Goal: Task Accomplishment & Management: Use online tool/utility

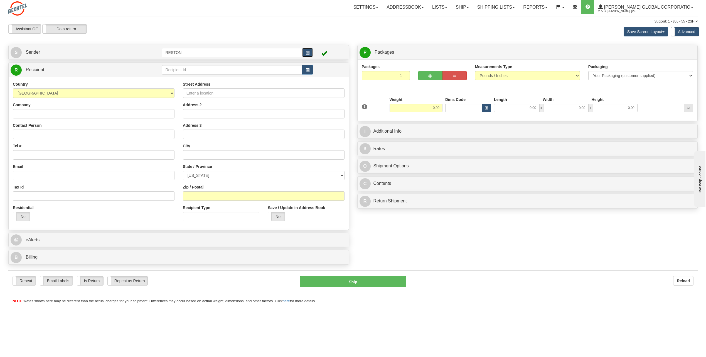
click at [308, 55] on button "button" at bounding box center [307, 52] width 11 height 9
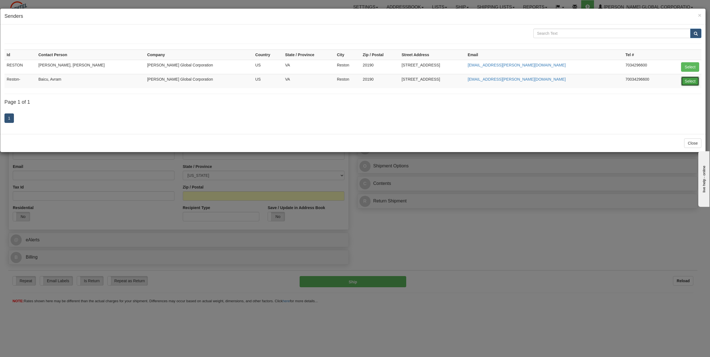
click at [687, 83] on button "Select" at bounding box center [690, 81] width 18 height 9
type input "Reston-"
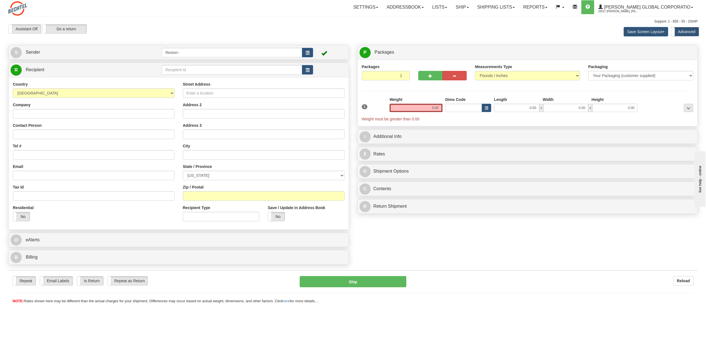
click at [95, 59] on div "S Sender [GEOGRAPHIC_DATA]-" at bounding box center [179, 52] width 340 height 14
click at [110, 54] on link "S Sender" at bounding box center [86, 52] width 151 height 11
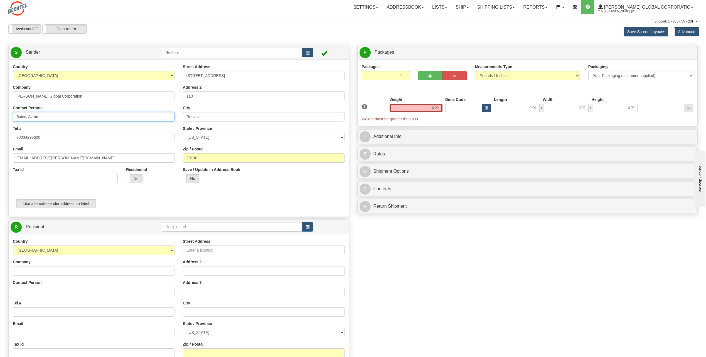
drag, startPoint x: 47, startPoint y: 124, endPoint x: 0, endPoint y: 137, distance: 49.0
click at [0, 135] on html "Training Course Close Toggle navigation Settings Shipping Preferences New Sende…" at bounding box center [353, 178] width 706 height 357
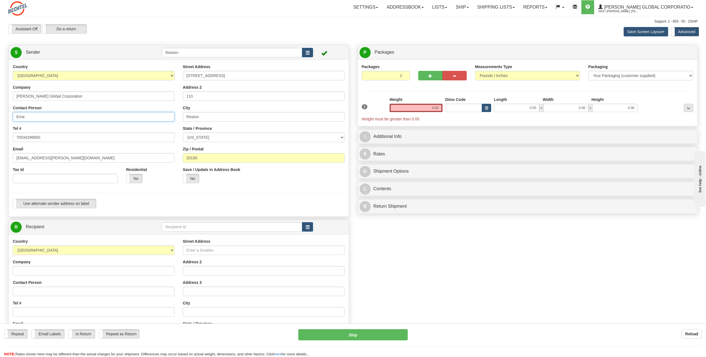
type input "[PERSON_NAME]"
drag, startPoint x: 28, startPoint y: 160, endPoint x: 0, endPoint y: 167, distance: 29.3
click at [0, 167] on html "Training Course Close Toggle navigation Settings Shipping Preferences New Sende…" at bounding box center [353, 178] width 706 height 357
type input "[EMAIL_ADDRESS][PERSON_NAME][DOMAIN_NAME]"
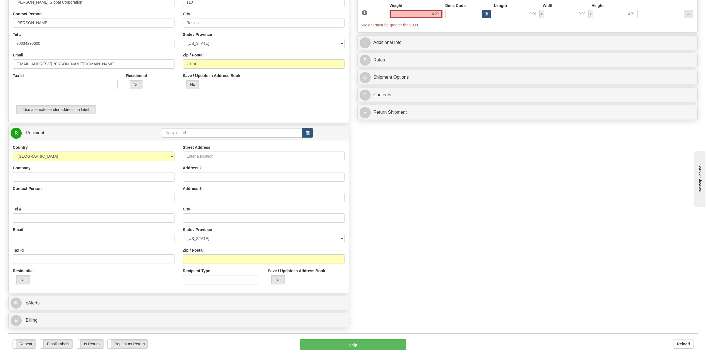
scroll to position [111, 0]
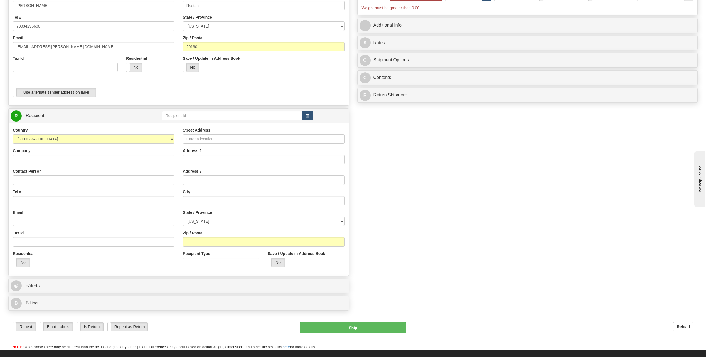
click at [75, 188] on div "Country [GEOGRAPHIC_DATA] [GEOGRAPHIC_DATA] [GEOGRAPHIC_DATA] [GEOGRAPHIC_DATA]…" at bounding box center [94, 199] width 170 height 144
click at [81, 183] on input "Contact Person" at bounding box center [94, 180] width 162 height 9
click at [95, 180] on input "Contact Person" at bounding box center [94, 180] width 162 height 9
type input "[PERSON_NAME]"
type input "2629457774"
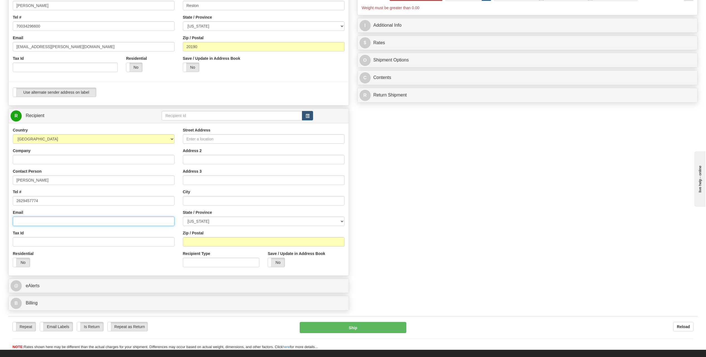
click at [70, 224] on input "Email" at bounding box center [94, 221] width 162 height 9
type input "[EMAIL_ADDRESS][PERSON_NAME][DOMAIN_NAME]"
click at [210, 130] on div "Street Address" at bounding box center [264, 135] width 162 height 16
click at [211, 132] on div "Street Address" at bounding box center [264, 135] width 162 height 16
click at [214, 139] on input "Street Address" at bounding box center [264, 138] width 162 height 9
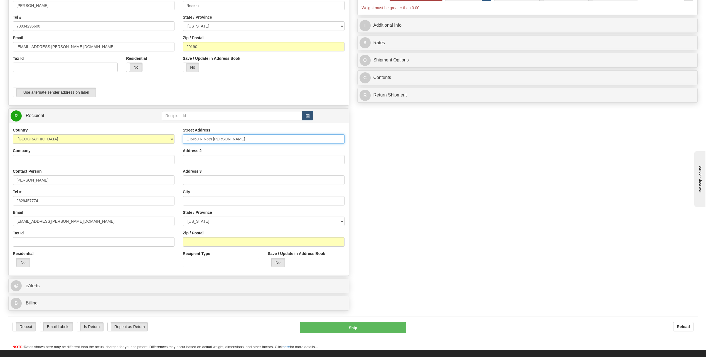
drag, startPoint x: 233, startPoint y: 141, endPoint x: 203, endPoint y: 145, distance: 29.8
click at [203, 145] on div "Street Address E 3460 N Noth [PERSON_NAME] Address 2 Address 3 City State / Pro…" at bounding box center [264, 199] width 170 height 144
click at [185, 140] on input "E 3460 N" at bounding box center [264, 138] width 162 height 9
type input "470 E 3460 N"
click at [203, 161] on input "Address 2" at bounding box center [264, 159] width 162 height 9
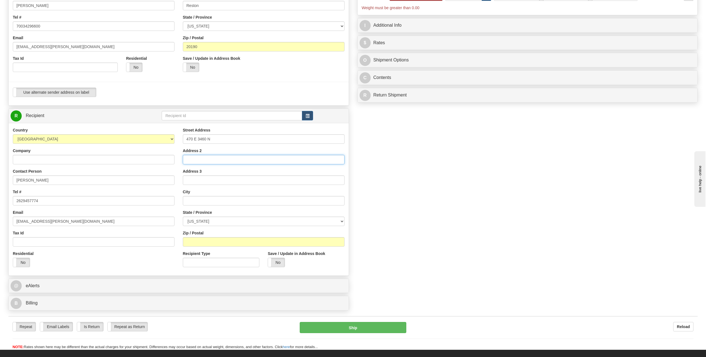
paste input "Noth [PERSON_NAME]"
click at [188, 160] on input "Noth [PERSON_NAME]" at bounding box center [264, 159] width 162 height 9
click at [191, 160] on input "Noth [PERSON_NAME]" at bounding box center [264, 159] width 162 height 9
type input "North [PERSON_NAME]"
click at [193, 199] on input "text" at bounding box center [264, 200] width 162 height 9
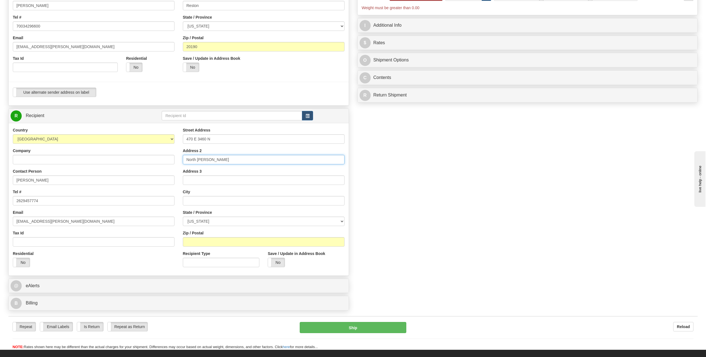
drag, startPoint x: 213, startPoint y: 157, endPoint x: 147, endPoint y: 171, distance: 68.0
click at [147, 171] on div "Country [GEOGRAPHIC_DATA] [GEOGRAPHIC_DATA] [GEOGRAPHIC_DATA] [GEOGRAPHIC_DATA]…" at bounding box center [179, 199] width 340 height 144
click at [203, 202] on input "text" at bounding box center [264, 200] width 162 height 9
paste input "North [PERSON_NAME]"
type input "North [PERSON_NAME]"
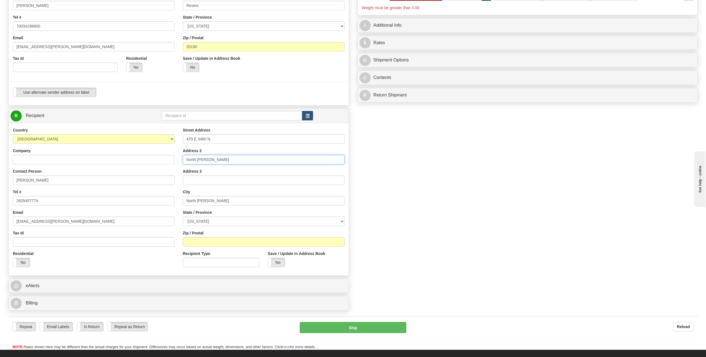
drag, startPoint x: 219, startPoint y: 162, endPoint x: 152, endPoint y: 169, distance: 67.5
click at [153, 169] on div "Country [GEOGRAPHIC_DATA] [GEOGRAPHIC_DATA] [GEOGRAPHIC_DATA] [GEOGRAPHIC_DATA]…" at bounding box center [179, 199] width 340 height 144
click at [207, 224] on select "[US_STATE] [US_STATE] [US_STATE] [US_STATE] Armed Forces America Armed Forces E…" at bounding box center [264, 221] width 162 height 9
select select "UT"
click at [183, 217] on select "[US_STATE] [US_STATE] [US_STATE] [US_STATE] Armed Forces America Armed Forces E…" at bounding box center [264, 221] width 162 height 9
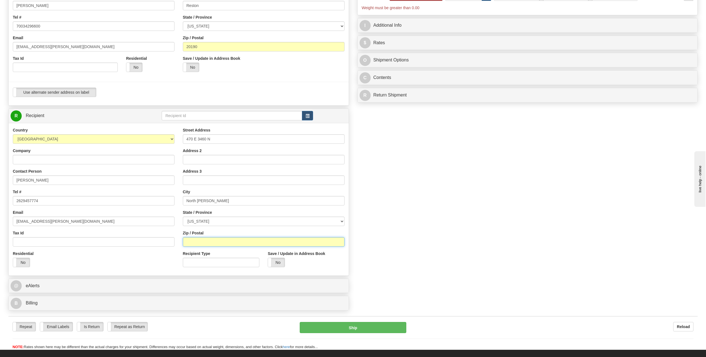
click at [203, 242] on input "Zip / Postal" at bounding box center [264, 241] width 162 height 9
type input "84414"
click at [199, 256] on label "Recipient Type" at bounding box center [197, 254] width 28 height 6
click at [199, 258] on input "Recipient Type" at bounding box center [221, 262] width 77 height 9
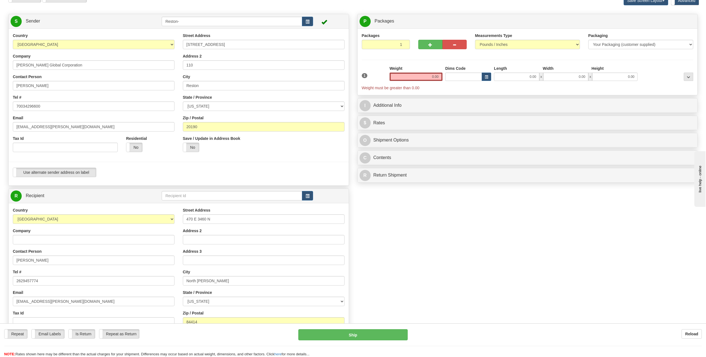
scroll to position [0, 0]
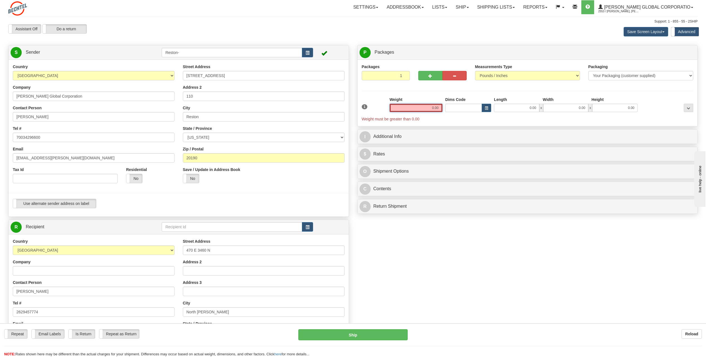
click at [426, 111] on input "0.00" at bounding box center [415, 108] width 53 height 8
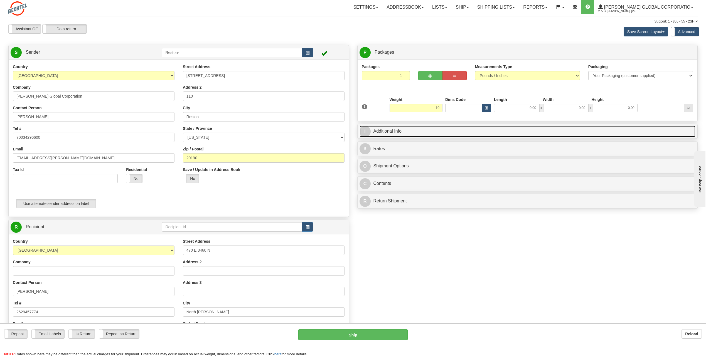
type input "10.00"
click at [370, 128] on link "I Additional Info" at bounding box center [527, 131] width 336 height 11
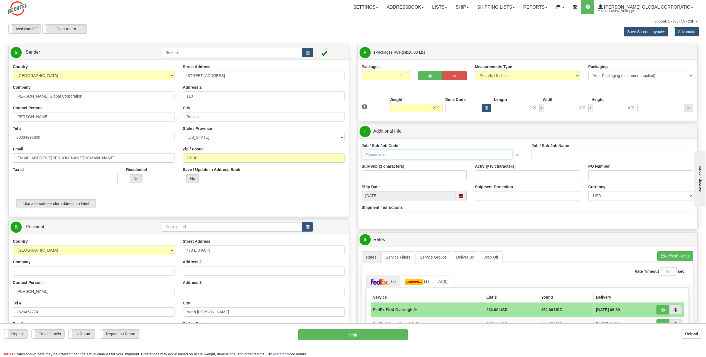
click at [363, 154] on input "Job / Sub-Job Code" at bounding box center [437, 154] width 151 height 9
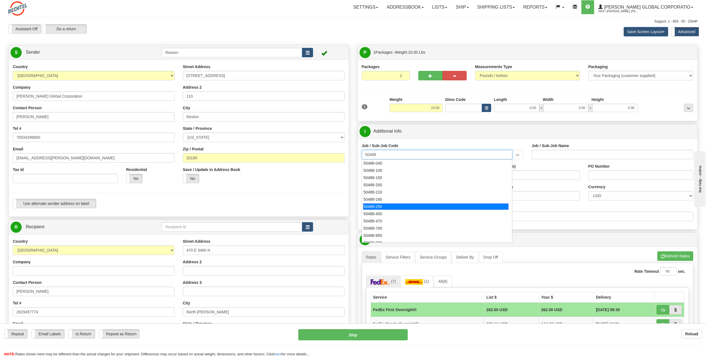
click at [389, 206] on div "50488-250" at bounding box center [435, 207] width 145 height 6
type input "50488-250"
type input "IT-GEN. USER SERVICE - RESTON"
type input "50488-250"
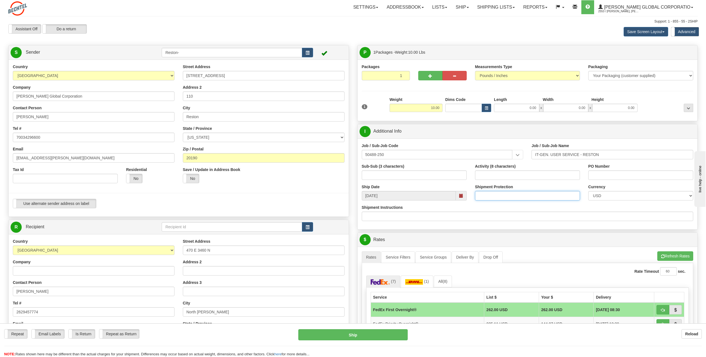
click at [480, 196] on input "Shipment Protection" at bounding box center [527, 195] width 105 height 9
type input "1400"
type input "handle with care fragile"
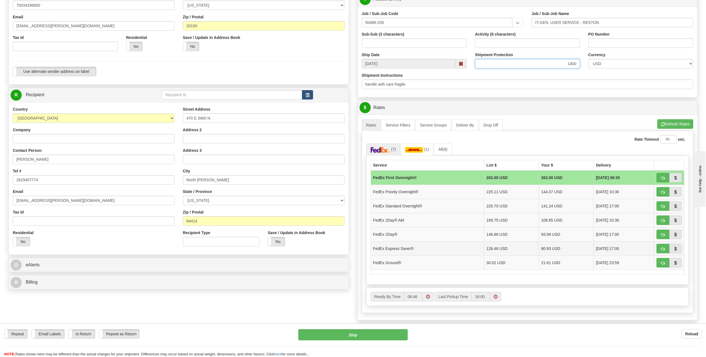
scroll to position [139, 0]
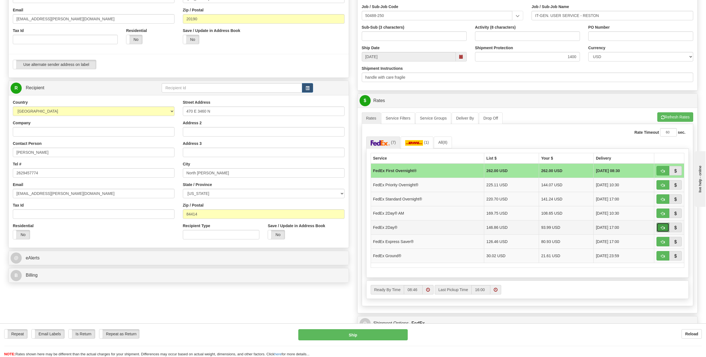
click at [661, 228] on span "button" at bounding box center [663, 228] width 4 height 4
type input "03"
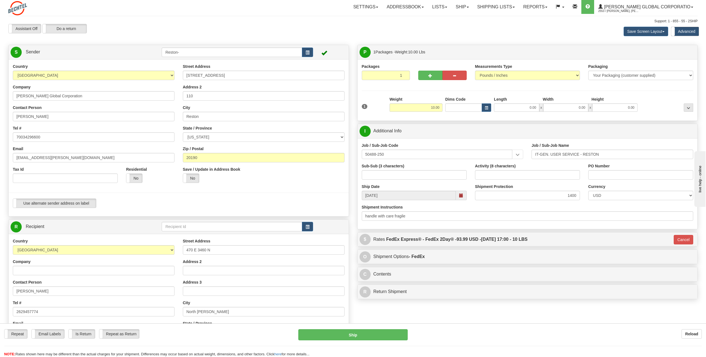
scroll to position [0, 0]
click at [431, 107] on input "10.00" at bounding box center [415, 108] width 53 height 8
click at [433, 108] on input "10.00" at bounding box center [415, 108] width 53 height 8
type input "18.00"
type input "03"
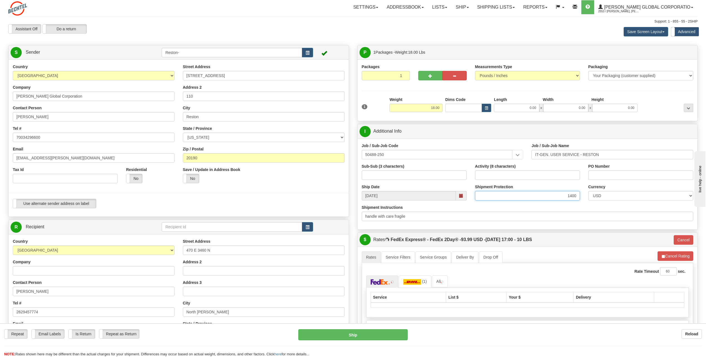
drag, startPoint x: 578, startPoint y: 196, endPoint x: 546, endPoint y: 196, distance: 31.7
click at [549, 195] on input "1400" at bounding box center [527, 195] width 105 height 9
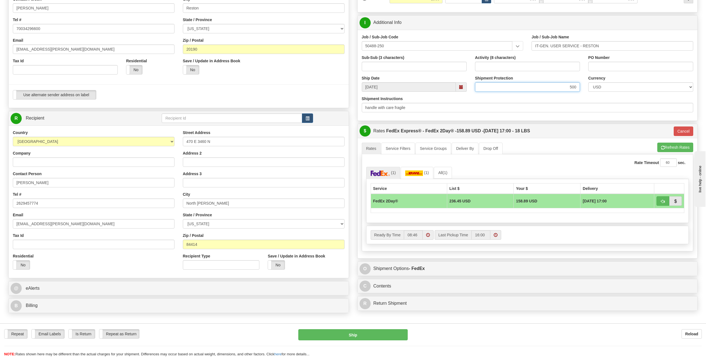
scroll to position [111, 0]
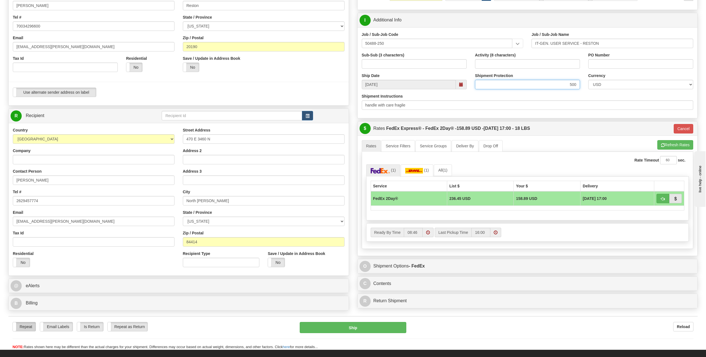
type input "500"
click at [29, 330] on label "Repeat" at bounding box center [24, 326] width 23 height 9
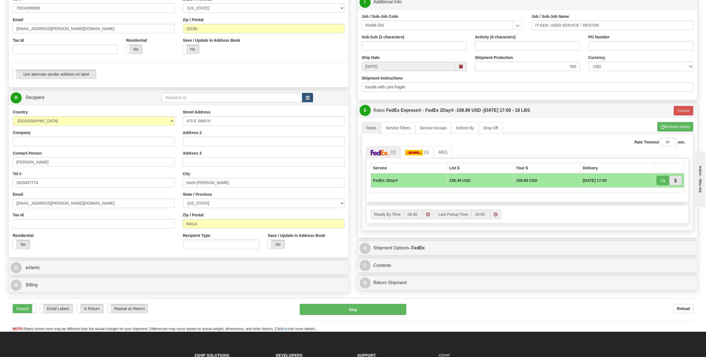
scroll to position [139, 0]
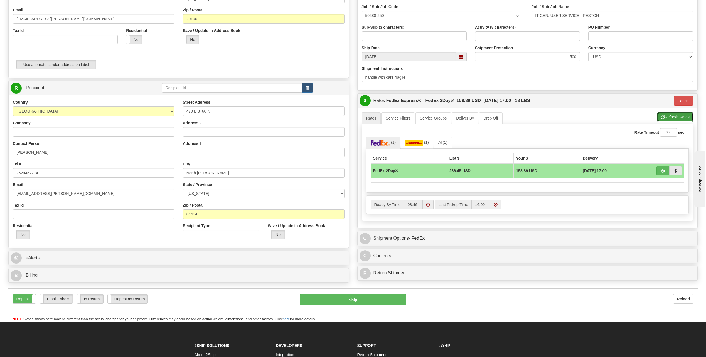
click at [664, 116] on button "Refresh Rates" at bounding box center [675, 116] width 36 height 9
type input "03"
click at [369, 298] on button "Ship" at bounding box center [353, 299] width 107 height 11
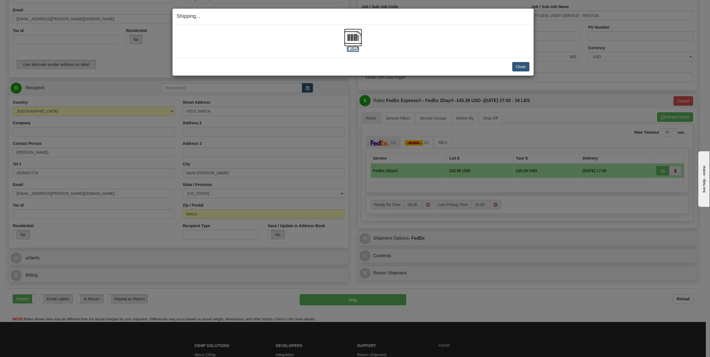
click at [351, 48] on label "[Label]" at bounding box center [353, 49] width 13 height 6
click at [528, 64] on button "Close" at bounding box center [520, 66] width 17 height 9
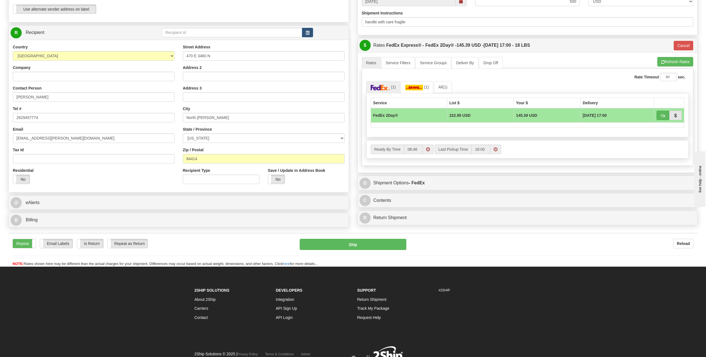
scroll to position [195, 0]
click at [343, 244] on button "Ship" at bounding box center [353, 244] width 107 height 11
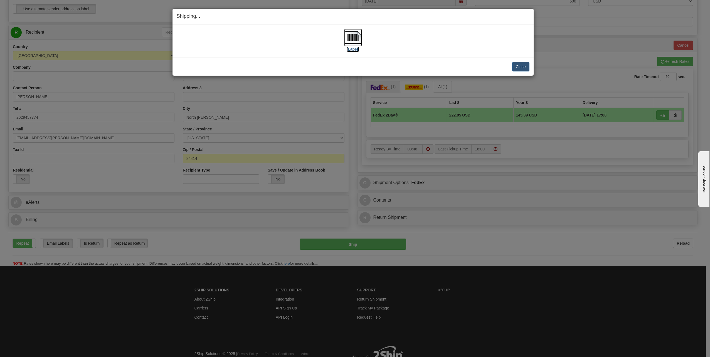
click at [352, 49] on label "[Label]" at bounding box center [353, 49] width 13 height 6
click at [519, 68] on button "Close" at bounding box center [520, 66] width 17 height 9
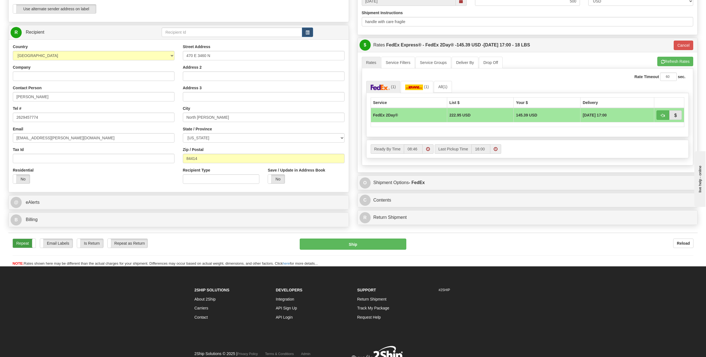
click at [13, 245] on label "Repeat" at bounding box center [24, 243] width 23 height 9
click at [126, 243] on label "Repeat as Return" at bounding box center [128, 243] width 40 height 9
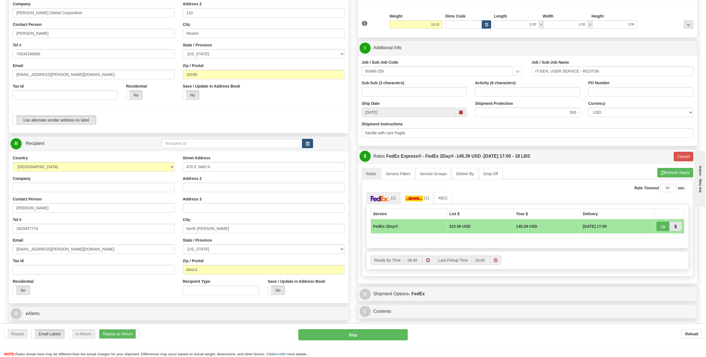
scroll to position [56, 0]
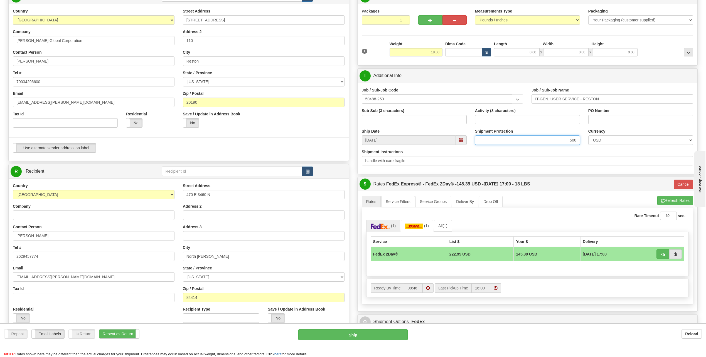
drag, startPoint x: 577, startPoint y: 142, endPoint x: 559, endPoint y: 141, distance: 18.4
click at [559, 141] on input "500" at bounding box center [527, 139] width 105 height 9
type input "1400"
click at [433, 54] on input "18.00" at bounding box center [415, 52] width 53 height 8
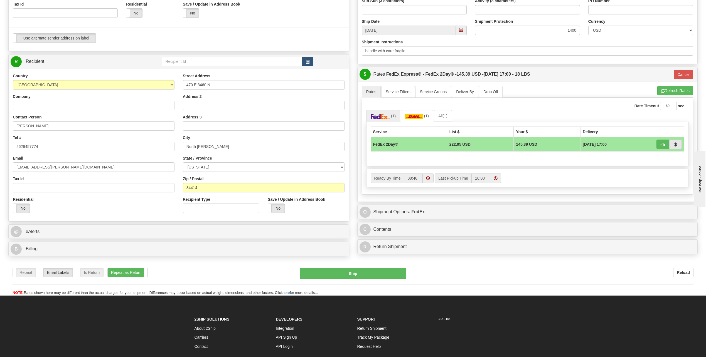
scroll to position [167, 0]
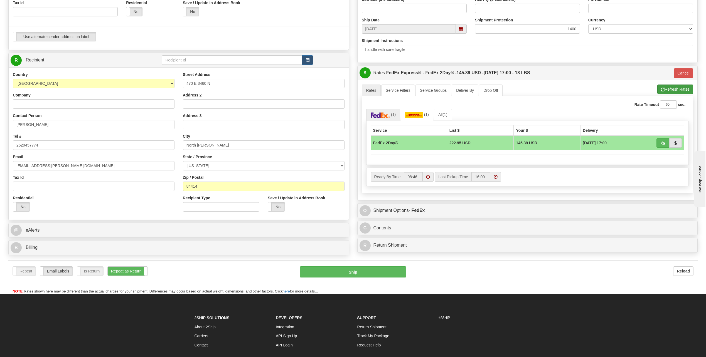
type input "10.00"
type input "03"
click at [670, 91] on li "Refresh Rates Cancel Rating" at bounding box center [675, 89] width 36 height 9
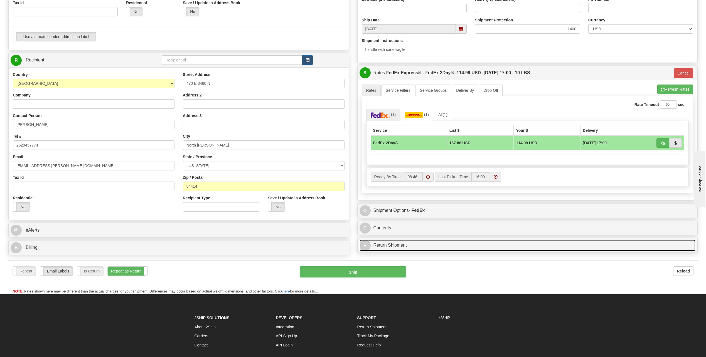
click at [408, 246] on link "R Return Shipment" at bounding box center [527, 245] width 336 height 11
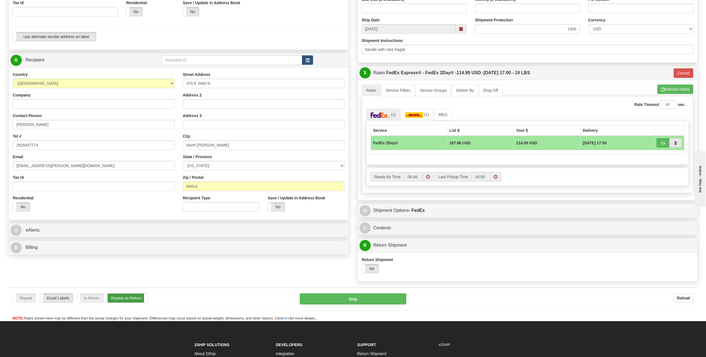
click at [137, 303] on label "Repeat as Return" at bounding box center [128, 298] width 40 height 9
click at [372, 269] on label "No" at bounding box center [370, 268] width 17 height 9
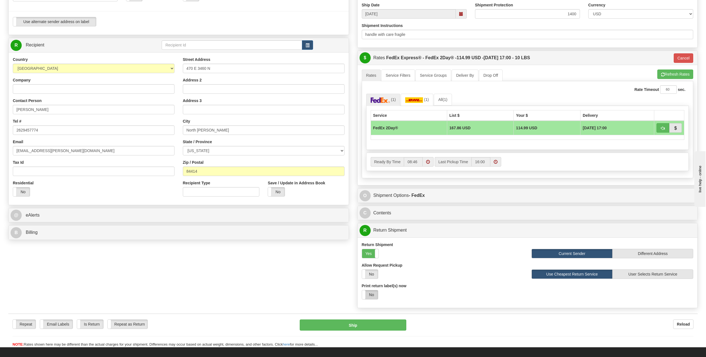
scroll to position [195, 0]
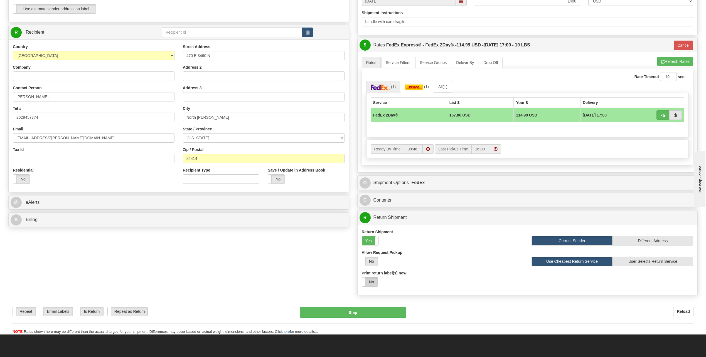
click at [371, 285] on label "No" at bounding box center [370, 282] width 16 height 9
select select "1"
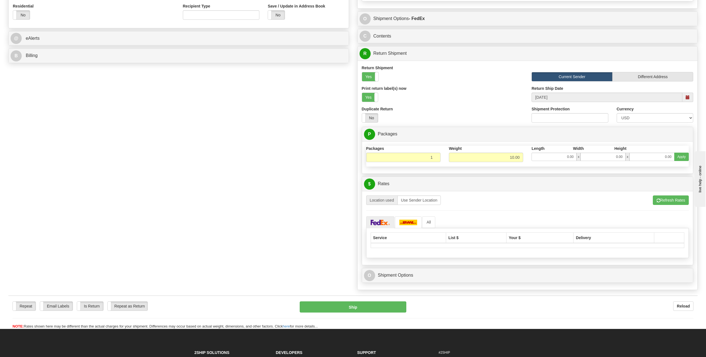
scroll to position [362, 0]
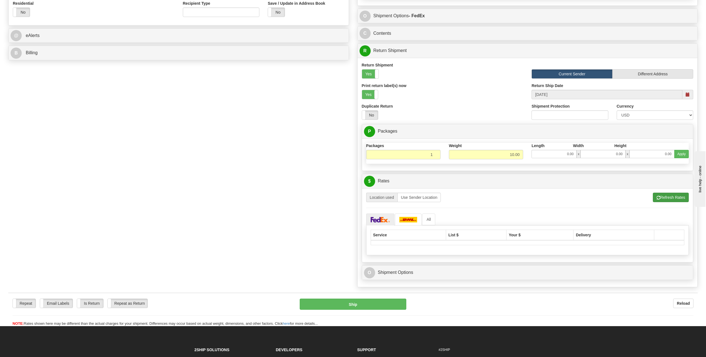
click at [652, 199] on div "Refresh Rates Cancel Rating Location used Use Sender Location" at bounding box center [527, 197] width 323 height 9
click at [653, 198] on button "Refresh Rates" at bounding box center [671, 197] width 36 height 9
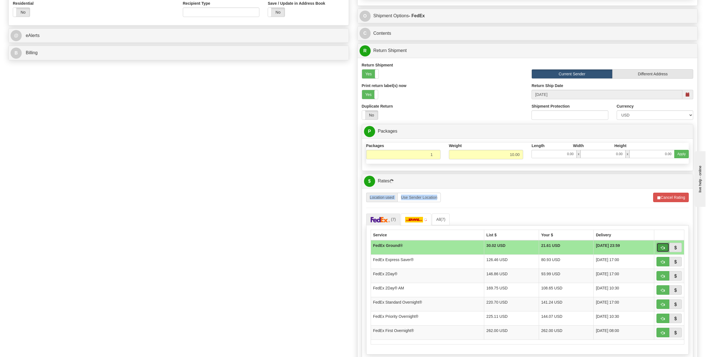
click at [666, 251] on button "button" at bounding box center [662, 247] width 13 height 9
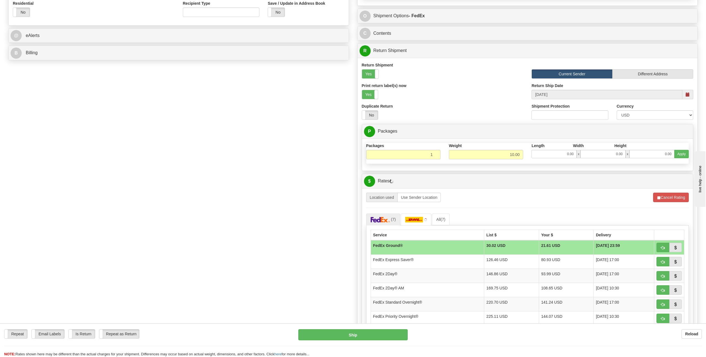
click at [606, 202] on div "Refresh Rates Cancel Rating Location used Use Sender Location" at bounding box center [527, 197] width 323 height 9
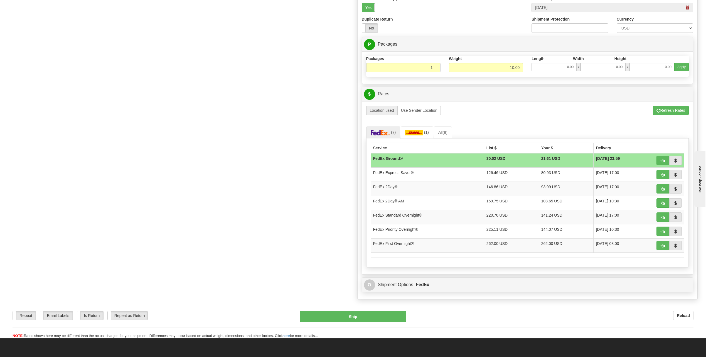
scroll to position [473, 0]
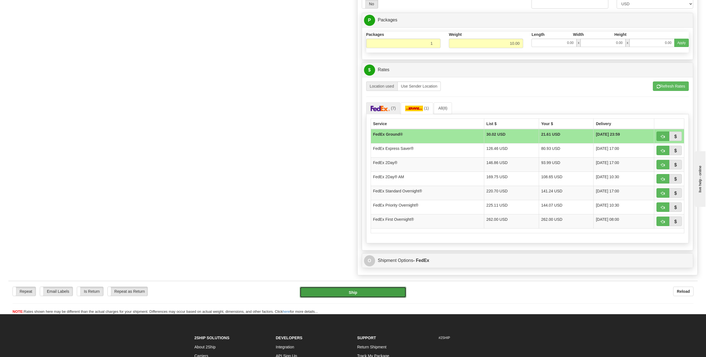
click at [393, 294] on button "Ship" at bounding box center [353, 292] width 107 height 11
type input "92"
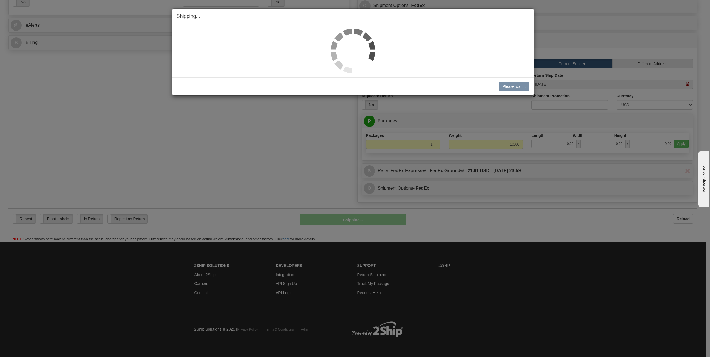
scroll to position [372, 0]
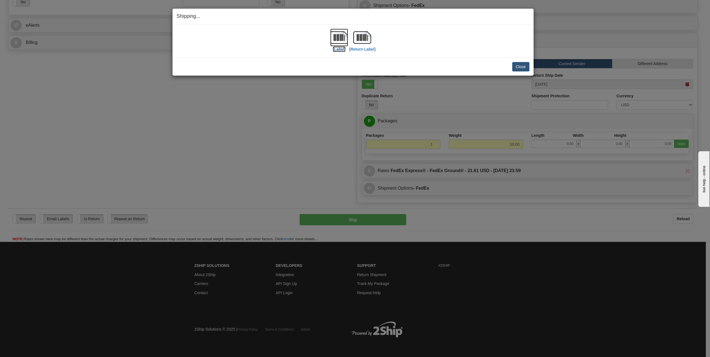
click at [342, 51] on label "[Label]" at bounding box center [339, 49] width 13 height 6
click at [369, 51] on label "[Return Label]" at bounding box center [362, 49] width 26 height 6
click at [496, 217] on div "Shipping... Your SHIPMENT will EXPIRE in [Label] [Return Label] IMPORTANT NOTIC…" at bounding box center [355, 178] width 710 height 357
click at [515, 67] on button "Close" at bounding box center [520, 66] width 17 height 9
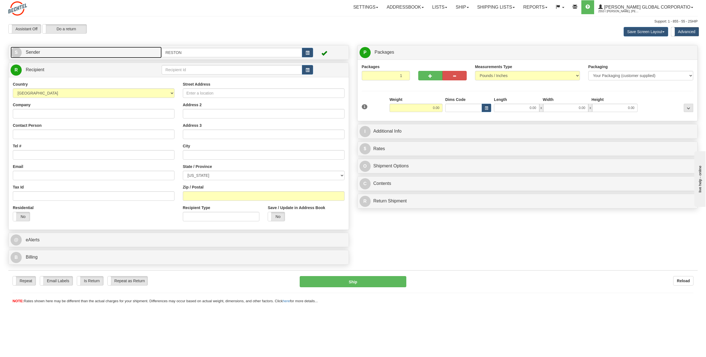
click at [80, 56] on link "S Sender" at bounding box center [86, 52] width 151 height 11
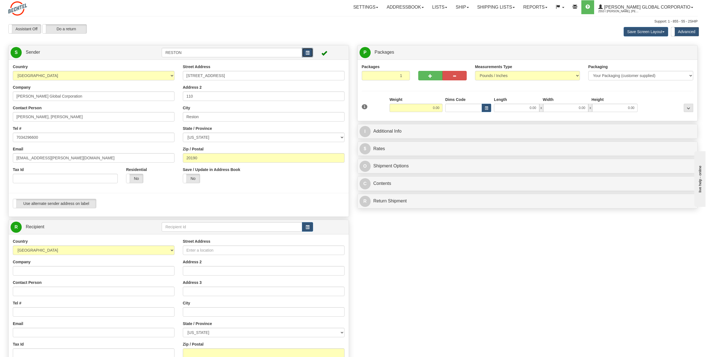
click at [304, 54] on button "button" at bounding box center [307, 52] width 11 height 9
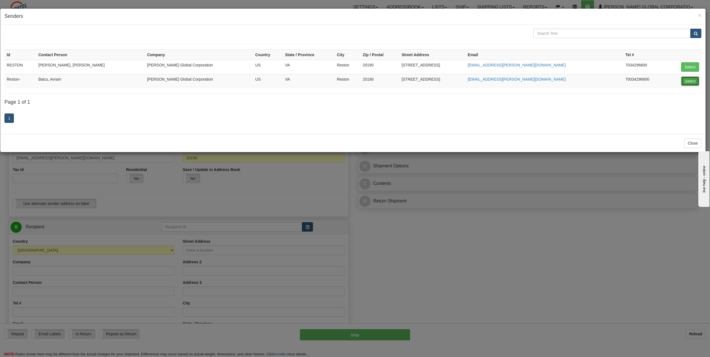
click at [687, 83] on button "Select" at bounding box center [690, 81] width 18 height 9
type input "Reston-"
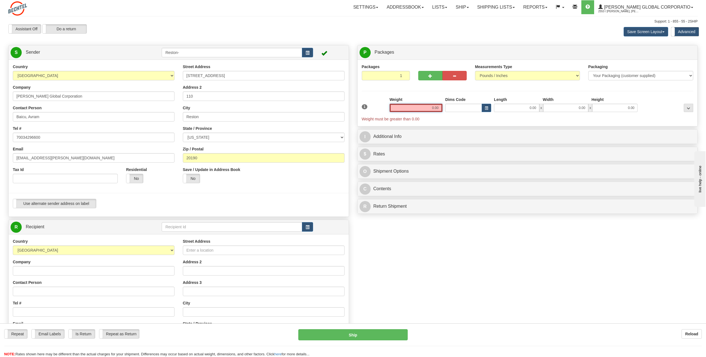
click at [427, 105] on input "0.00" at bounding box center [415, 108] width 53 height 8
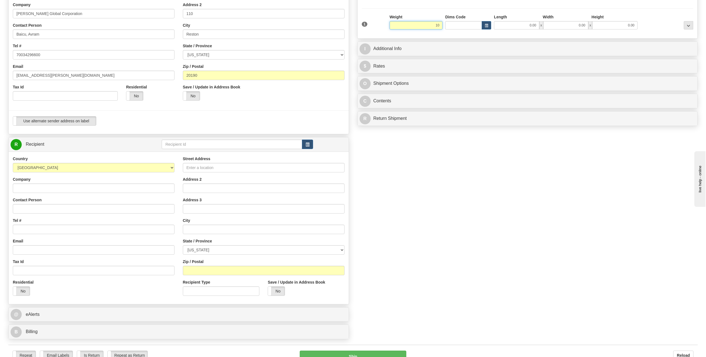
scroll to position [111, 0]
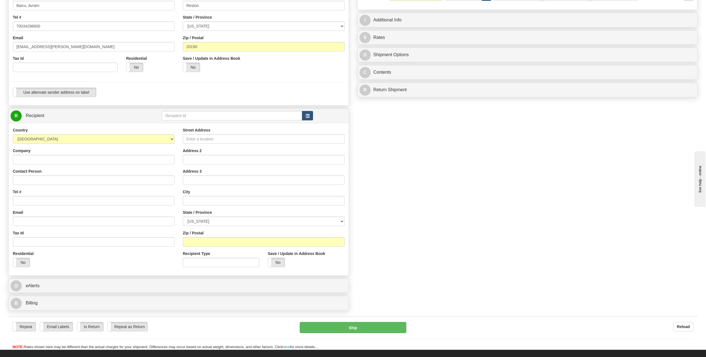
type input "10.00"
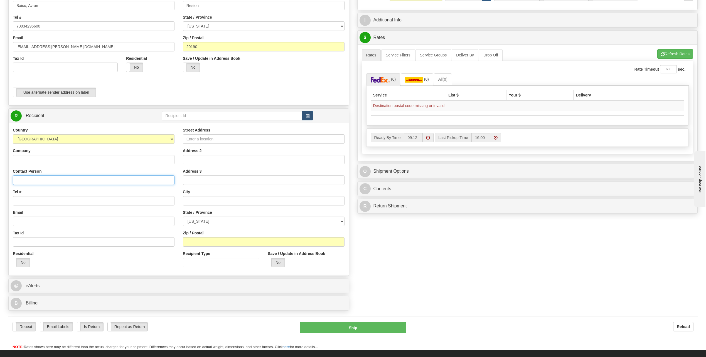
click at [48, 179] on input "Contact Person" at bounding box center [94, 180] width 162 height 9
paste input "Suresh Raja Iyer"
type input "Suresh Raja Iyer"
click at [72, 199] on input "Tel #" at bounding box center [94, 200] width 162 height 9
paste input "315-261-1722"
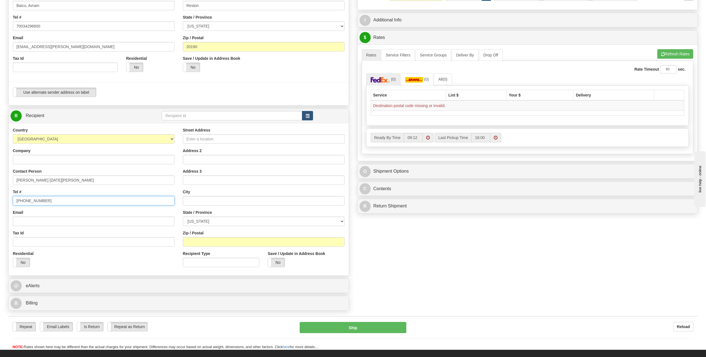
type input "315-261-1722"
click at [27, 225] on input "Email" at bounding box center [94, 221] width 162 height 9
paste input "sriyer1@bechtel.us"
type input "sriyer1@bechtel.us"
click at [218, 140] on input "Street Address" at bounding box center [264, 138] width 162 height 9
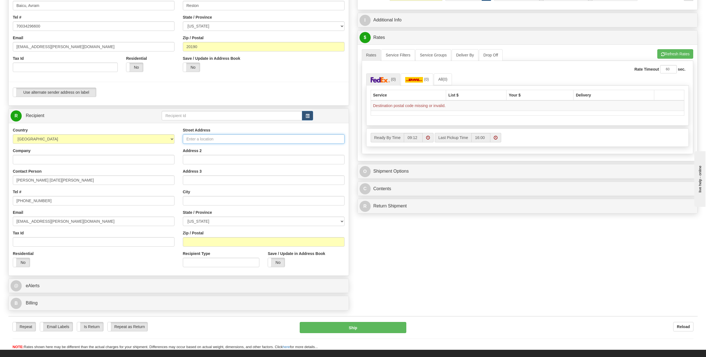
paste input "2521 Louis Lane"
type input "2521 Louis Lane"
click at [233, 208] on div "Street Address 2521 Louis Lane Address 2 Address 3 City State / Province ALABAM…" at bounding box center [264, 199] width 170 height 144
click at [233, 202] on input "text" at bounding box center [264, 200] width 162 height 9
paste input "Lewisville"
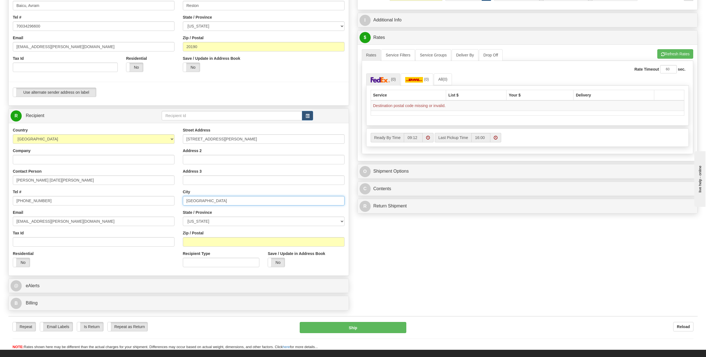
type input "Lewisville"
click at [219, 222] on select "[US_STATE] [US_STATE] [US_STATE] [US_STATE] Armed Forces America Armed Forces E…" at bounding box center [264, 221] width 162 height 9
select select "TX"
click at [183, 217] on select "[US_STATE] [US_STATE] [US_STATE] [US_STATE] Armed Forces America Armed Forces E…" at bounding box center [264, 221] width 162 height 9
click at [279, 236] on div "Zip / Postal" at bounding box center [264, 238] width 162 height 16
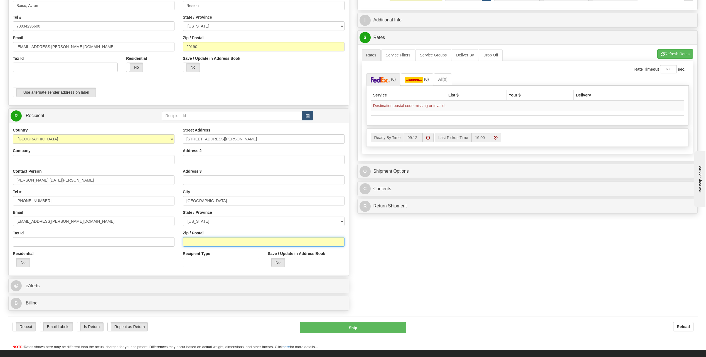
click at [279, 241] on input "Zip / Postal" at bounding box center [264, 241] width 162 height 9
paste input "75056"
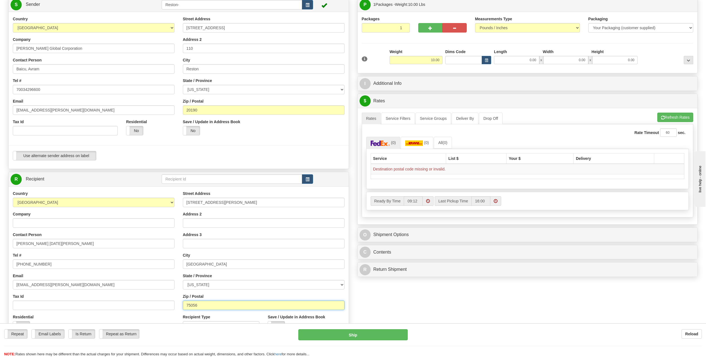
scroll to position [0, 0]
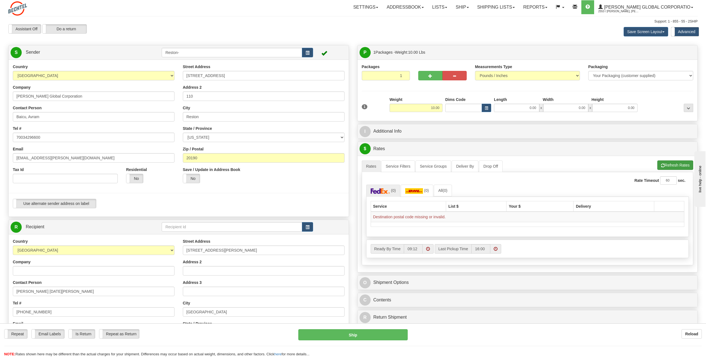
type input "75056"
click at [663, 167] on span "button" at bounding box center [663, 166] width 4 height 4
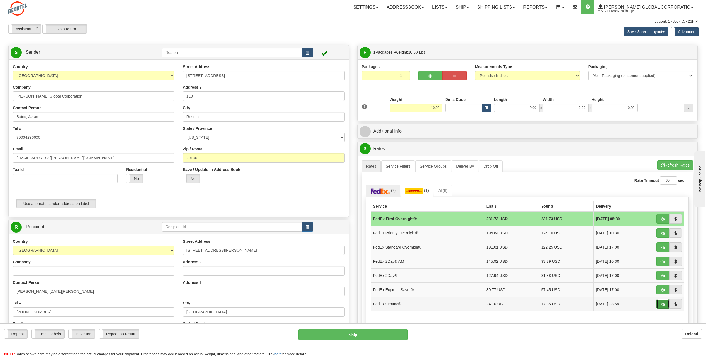
click at [662, 301] on button "button" at bounding box center [662, 303] width 13 height 9
type input "92"
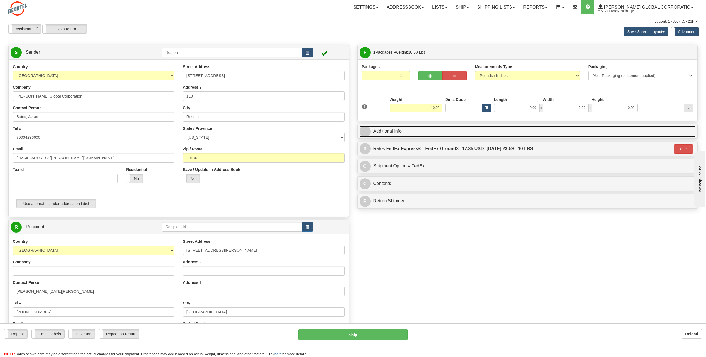
click at [390, 134] on link "I Additional Info" at bounding box center [527, 131] width 336 height 11
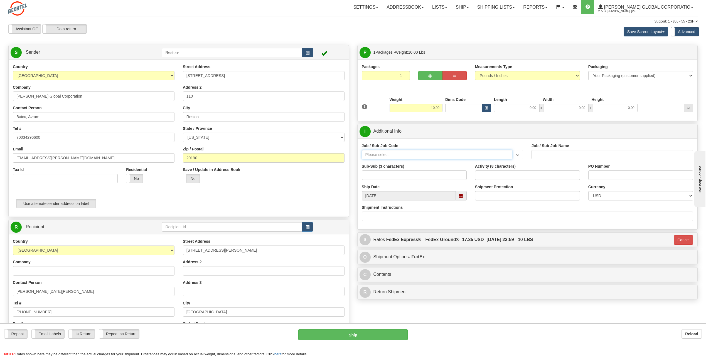
click at [392, 155] on input "Job / Sub-Job Code" at bounding box center [437, 154] width 151 height 9
paste input "97167-ENV"
type input "97167-ENV"
click at [385, 160] on div "97167-ENV" at bounding box center [435, 163] width 145 height 6
type input "CODE COMMITTEES,CONF - ENV - CODE COMMITTEES, CON"
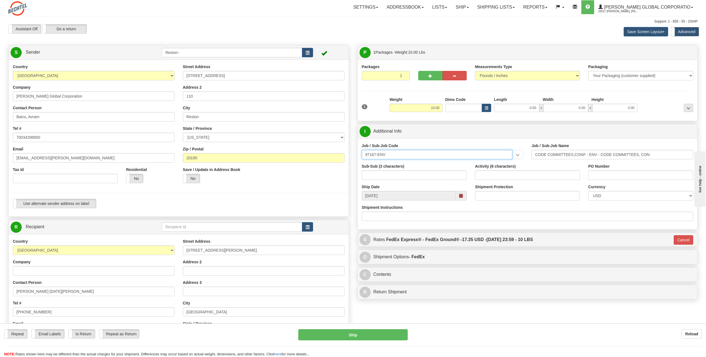
type input "97167-ENV"
click at [482, 200] on input "Shipment Protection" at bounding box center [527, 195] width 105 height 9
type input "800"
click at [476, 217] on input "Shipment Instructions" at bounding box center [528, 216] width 332 height 9
type input "handle with care fragile"
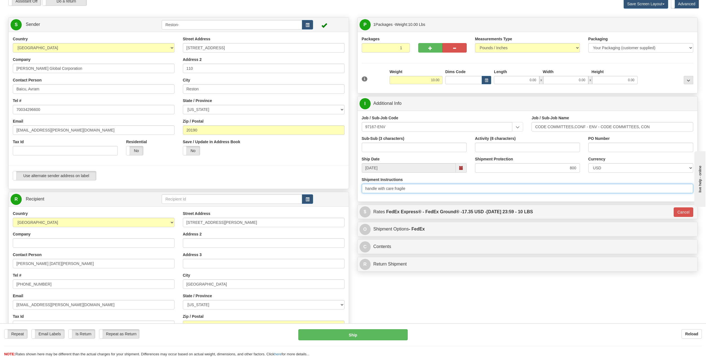
scroll to position [56, 0]
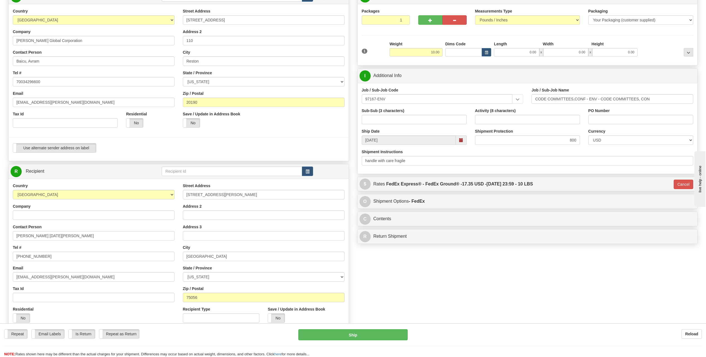
click at [417, 269] on div "Create a label for the return Create Pickup Without Label S" at bounding box center [352, 179] width 697 height 380
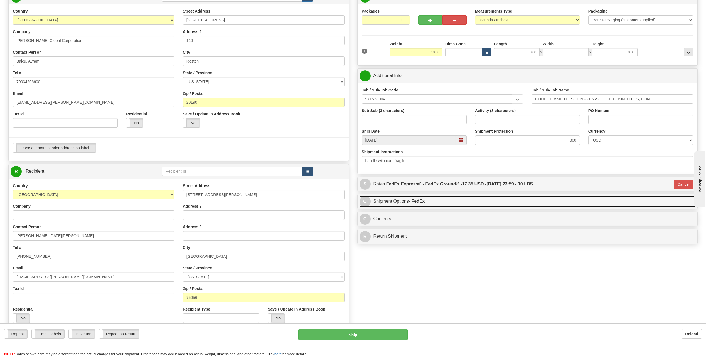
click at [446, 204] on link "O Shipment Options - FedEx" at bounding box center [527, 201] width 336 height 11
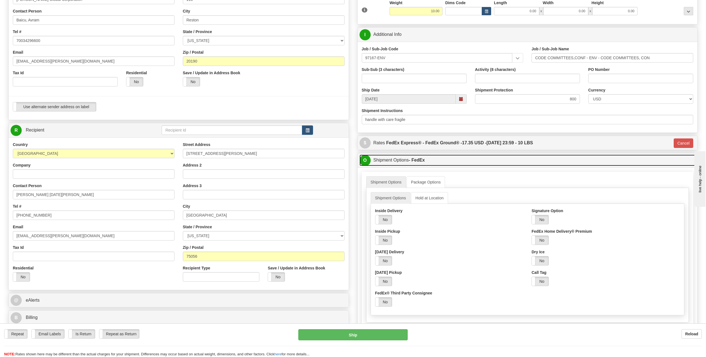
scroll to position [83, 0]
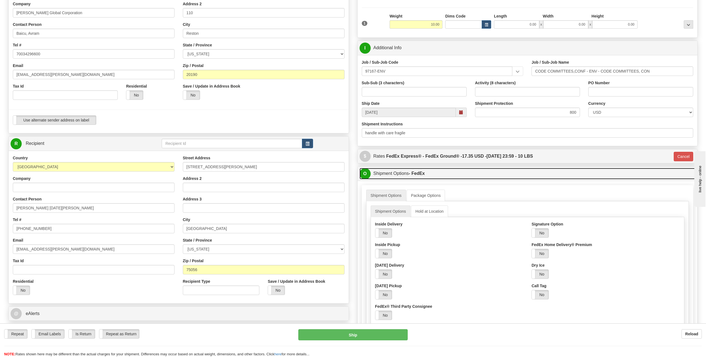
click at [492, 177] on link "O Shipment Options - FedEx" at bounding box center [527, 173] width 336 height 11
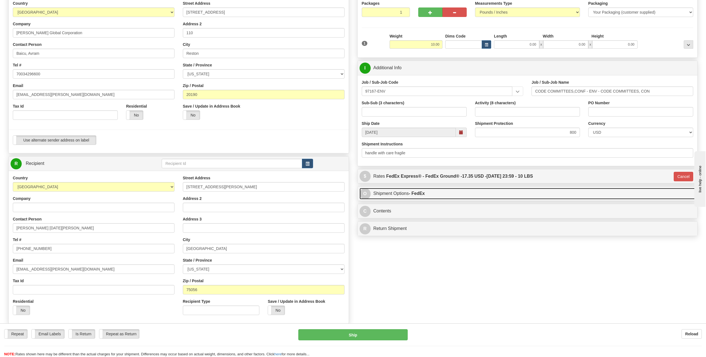
scroll to position [0, 0]
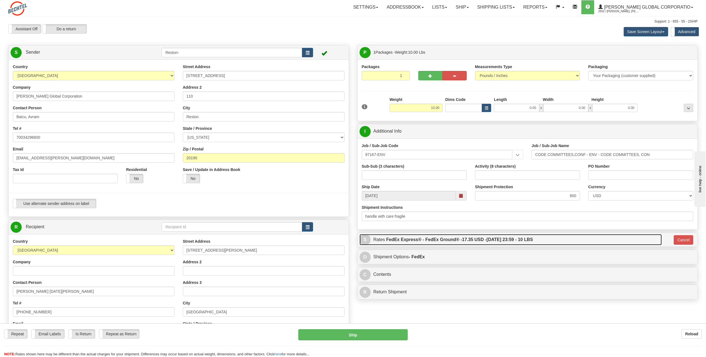
click at [476, 240] on span "17.35 USD -" at bounding box center [474, 239] width 24 height 5
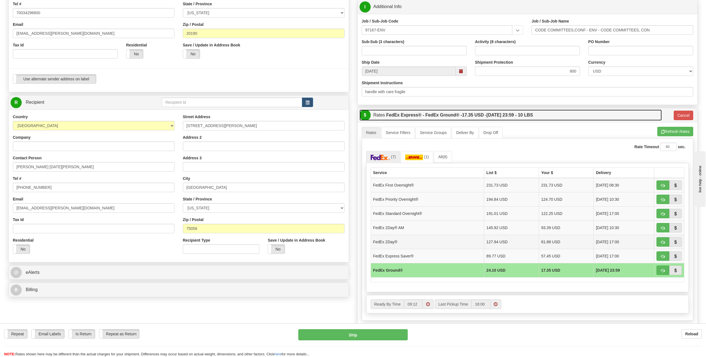
scroll to position [111, 0]
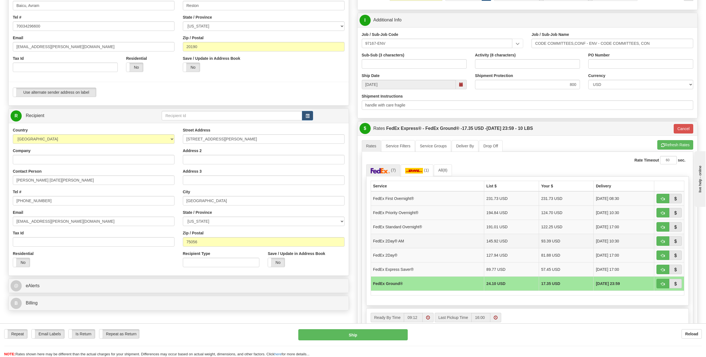
click at [487, 243] on td "145.92 USD" at bounding box center [511, 241] width 55 height 14
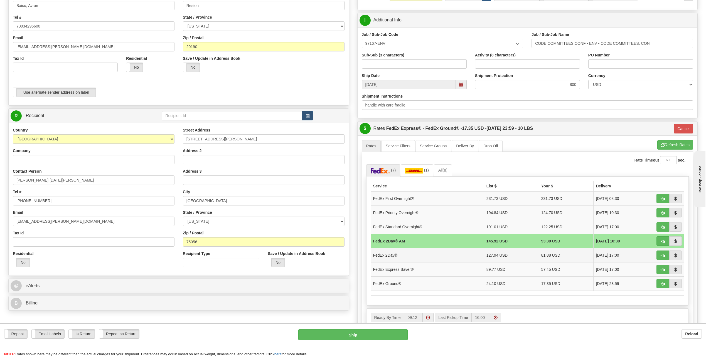
click at [620, 255] on td "[DATE] 17:00" at bounding box center [623, 255] width 61 height 14
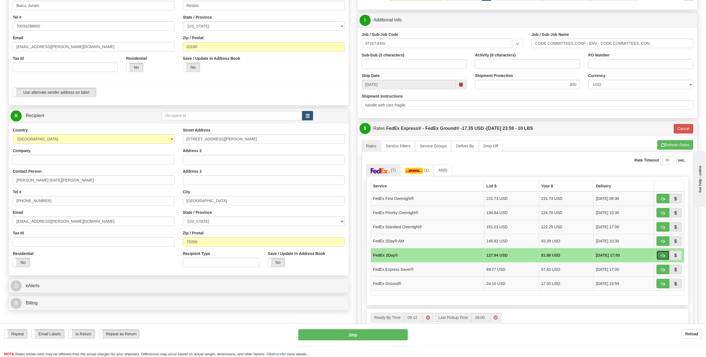
click at [662, 257] on span "button" at bounding box center [663, 256] width 4 height 4
type input "03"
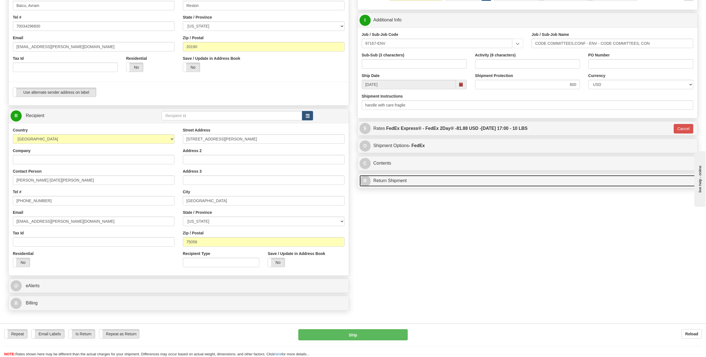
click at [403, 179] on link "R Return Shipment" at bounding box center [527, 180] width 336 height 11
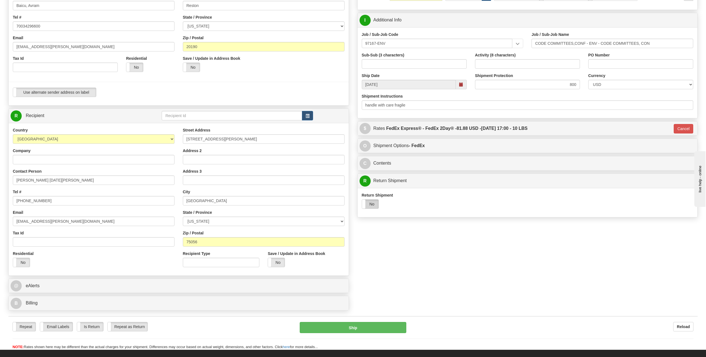
click at [376, 207] on label "No" at bounding box center [370, 204] width 17 height 9
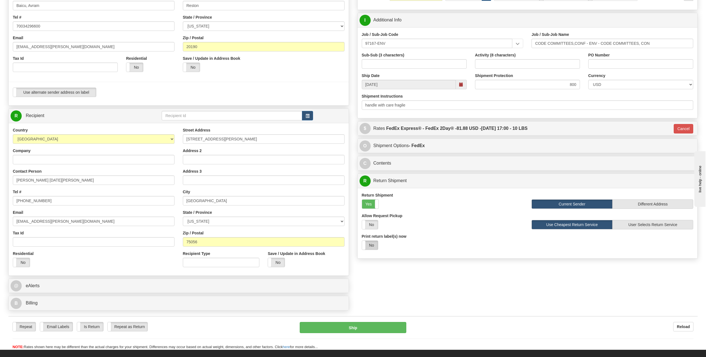
click at [370, 244] on label "No" at bounding box center [370, 245] width 16 height 9
select select "1"
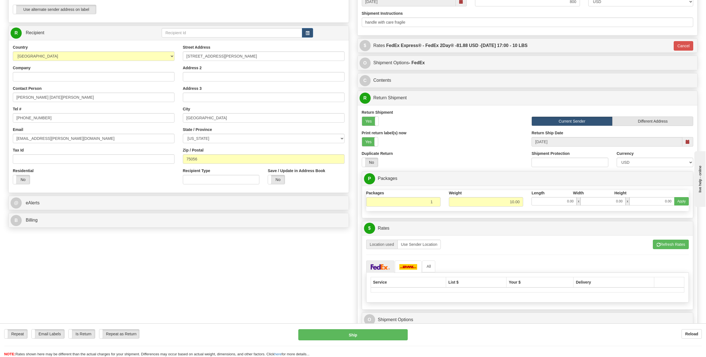
scroll to position [195, 0]
click at [676, 238] on div "Refresh Rates Cancel Rating Location used Use Sender Location All" at bounding box center [527, 272] width 331 height 74
click at [677, 241] on button "Refresh Rates" at bounding box center [671, 243] width 36 height 9
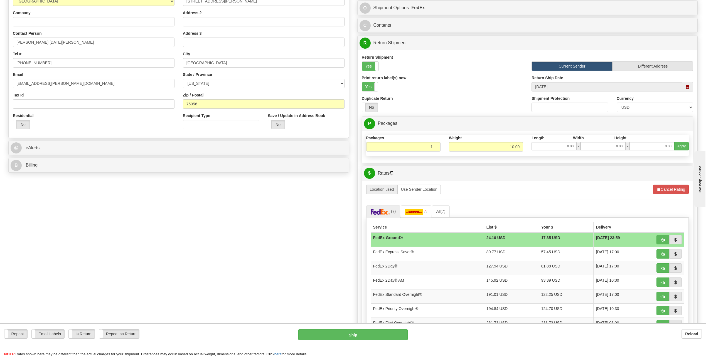
scroll to position [250, 0]
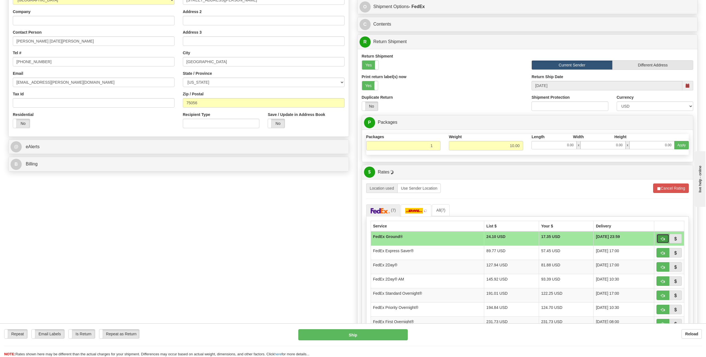
click at [665, 239] on button "button" at bounding box center [662, 238] width 13 height 9
click at [670, 239] on button "button" at bounding box center [675, 238] width 13 height 9
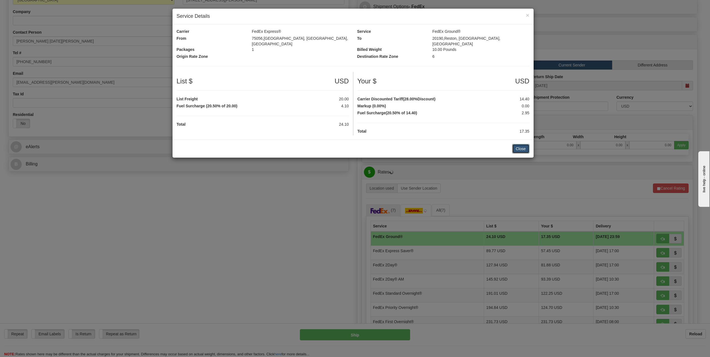
click at [525, 146] on button "Close" at bounding box center [520, 148] width 17 height 9
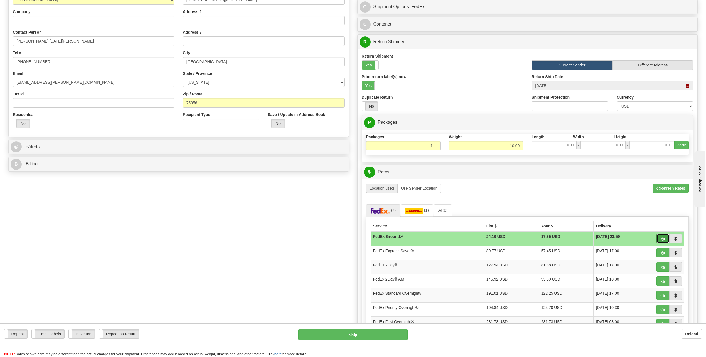
click at [665, 241] on button "button" at bounding box center [662, 238] width 13 height 9
type input "92"
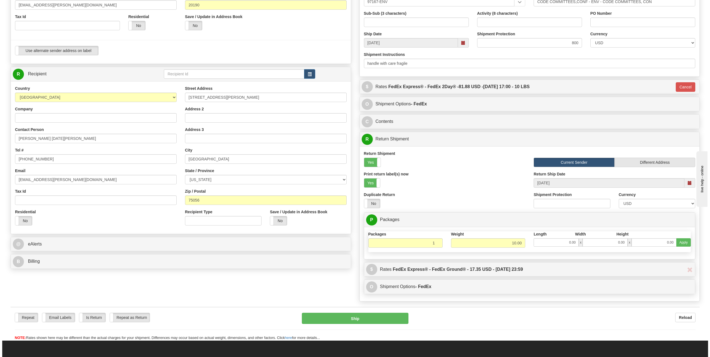
scroll to position [195, 0]
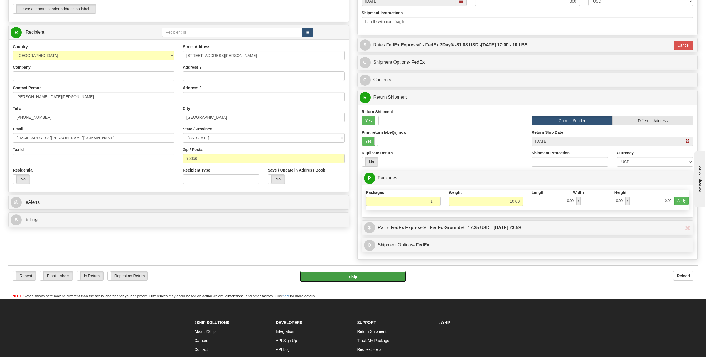
click at [379, 280] on button "Ship" at bounding box center [353, 276] width 107 height 11
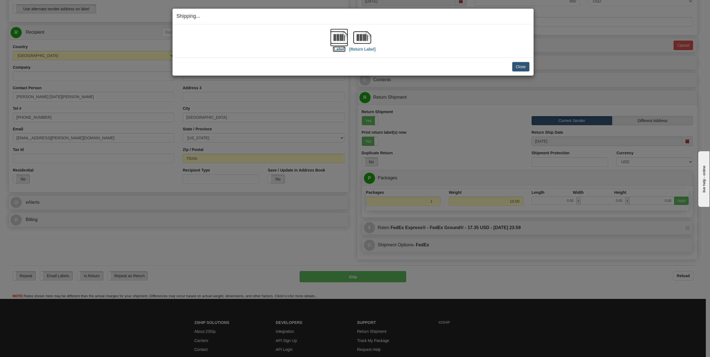
click at [343, 50] on label "[Label]" at bounding box center [339, 49] width 13 height 6
click at [366, 51] on label "[Return Label]" at bounding box center [362, 49] width 26 height 6
click at [506, 263] on div "Shipping... Your SHIPMENT will EXPIRE in [Label] [Return Label] IMPORTANT NOTIC…" at bounding box center [355, 178] width 710 height 357
click at [524, 68] on button "Close" at bounding box center [520, 66] width 17 height 9
